Goal: Task Accomplishment & Management: Manage account settings

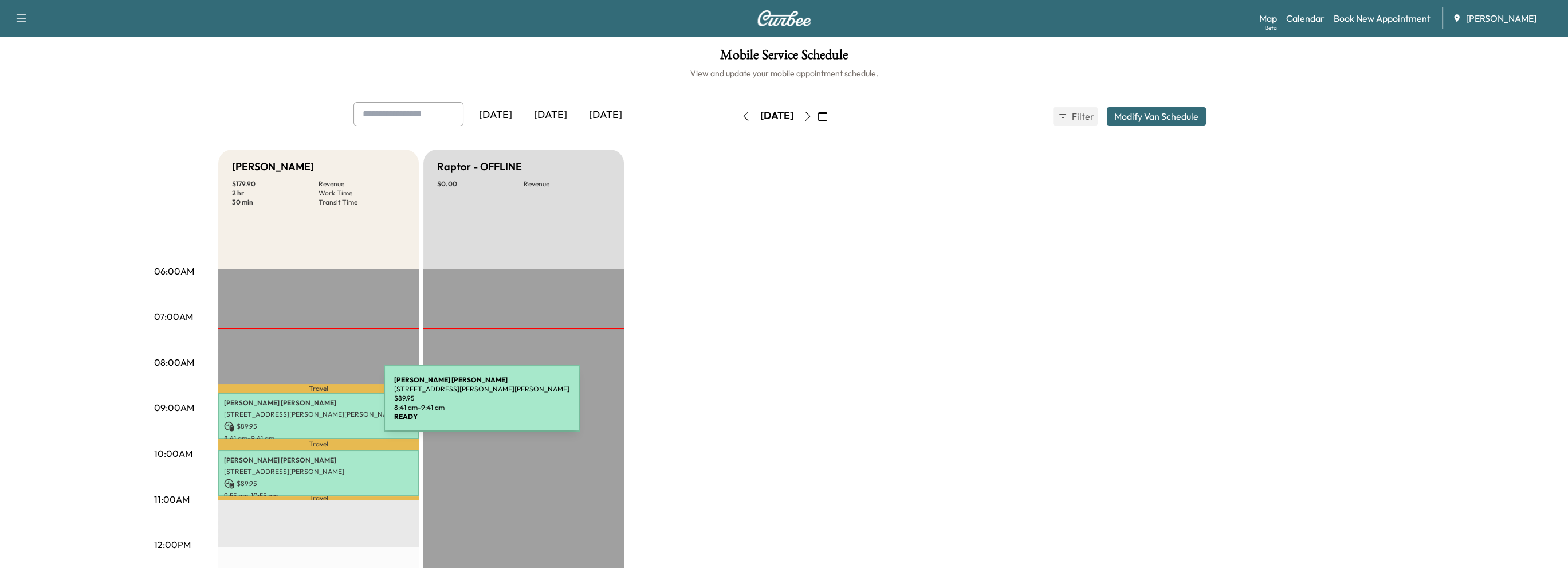
click at [298, 405] on div "[PERSON_NAME] [STREET_ADDRESS][PERSON_NAME] $ 89.95 8:41 am - 9:41 am" at bounding box center [319, 417] width 201 height 47
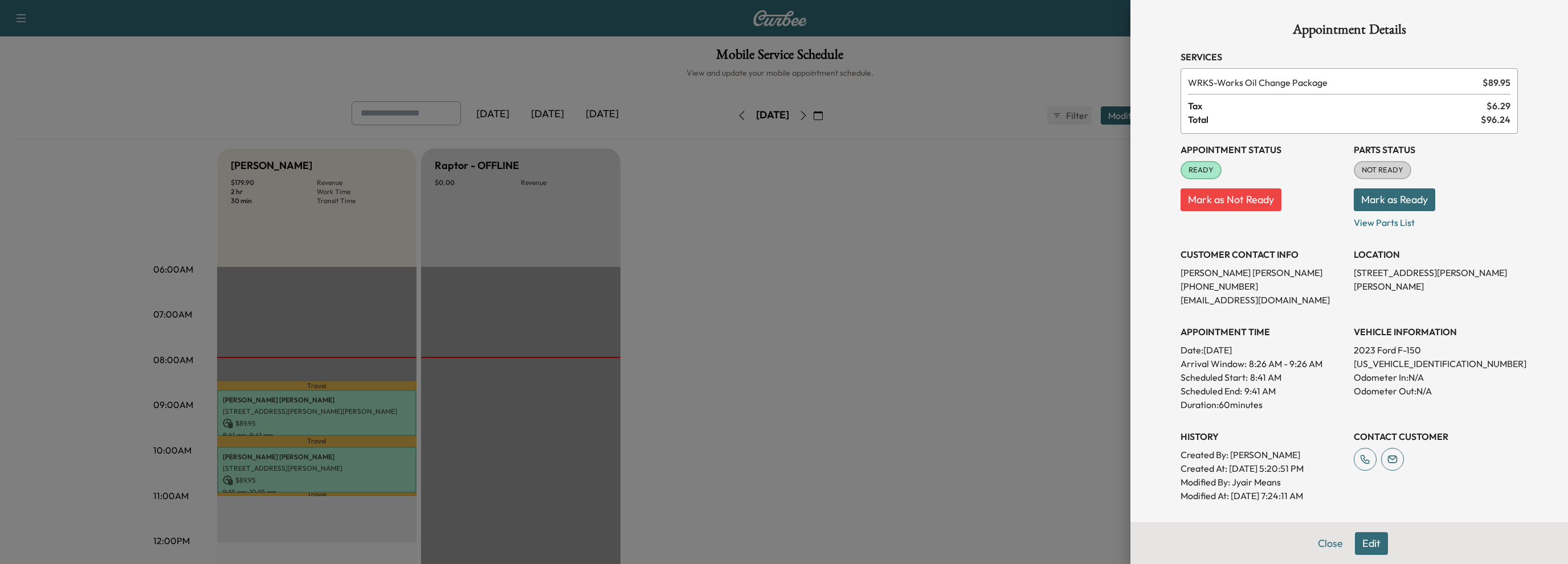
click at [1399, 198] on button "Mark as Ready" at bounding box center [1394, 201] width 81 height 23
click at [1320, 542] on button "Close" at bounding box center [1330, 544] width 40 height 23
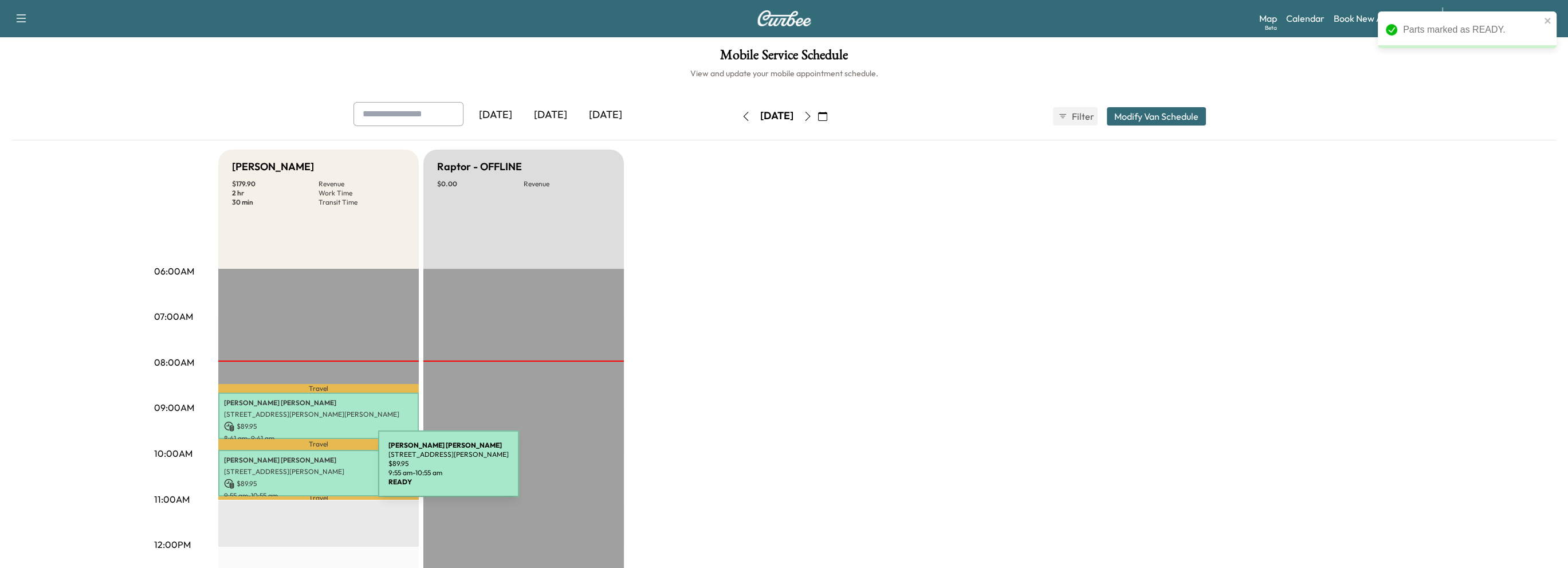
click at [293, 468] on p "[STREET_ADDRESS][PERSON_NAME]" at bounding box center [319, 471] width 189 height 9
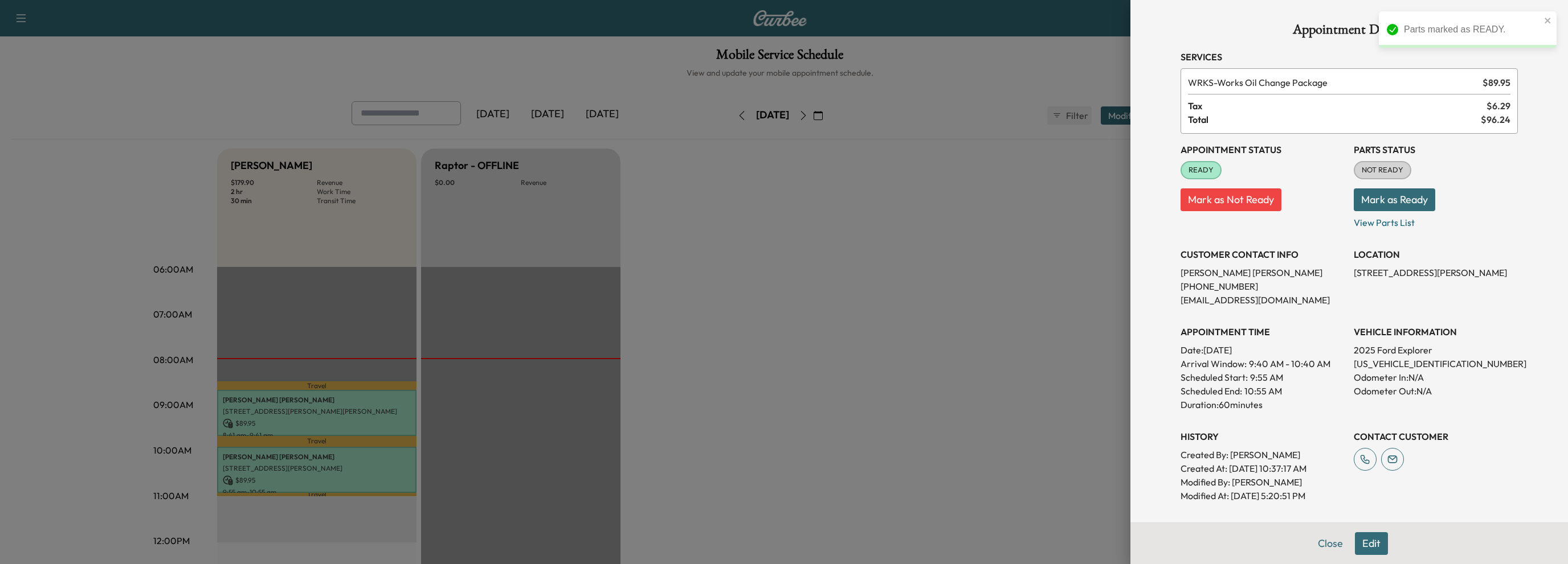
click at [1395, 199] on button "Mark as Ready" at bounding box center [1394, 201] width 81 height 23
click at [1316, 547] on button "Close" at bounding box center [1330, 544] width 40 height 23
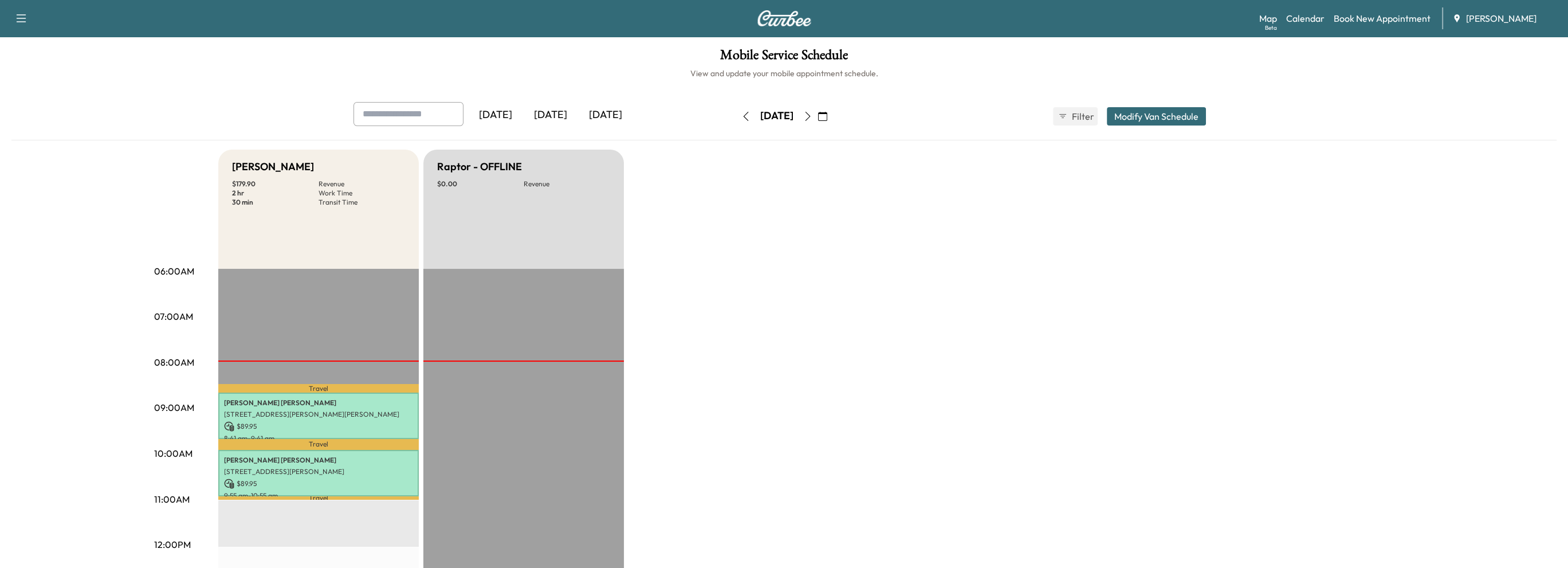
click at [812, 116] on icon "button" at bounding box center [807, 116] width 9 height 9
